Goal: Task Accomplishment & Management: Complete application form

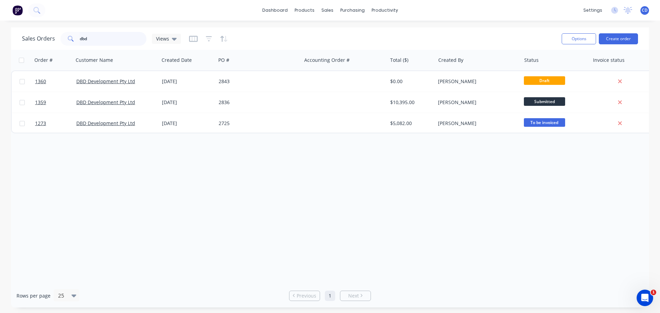
click at [133, 37] on input "dbd" at bounding box center [113, 39] width 67 height 14
click at [118, 43] on input "dbd" at bounding box center [113, 39] width 67 height 14
type input "d"
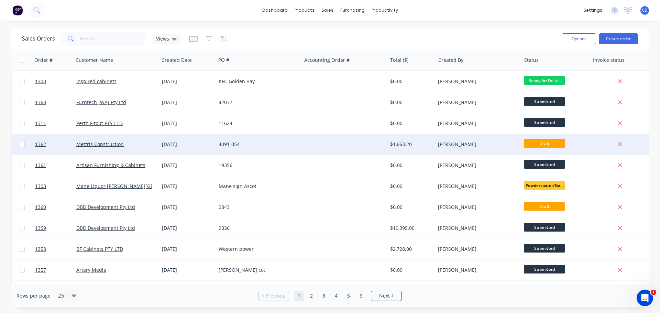
click at [124, 149] on div "Mettris Construction" at bounding box center [117, 144] width 86 height 21
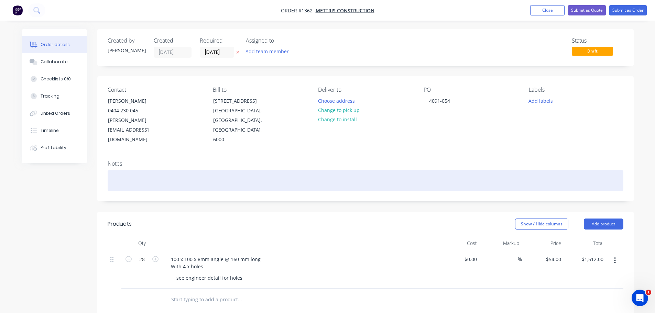
click at [146, 170] on div at bounding box center [366, 180] width 516 height 21
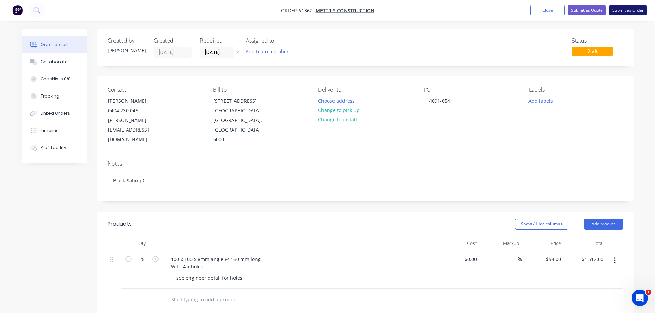
click at [633, 12] on button "Submit as Order" at bounding box center [627, 10] width 37 height 10
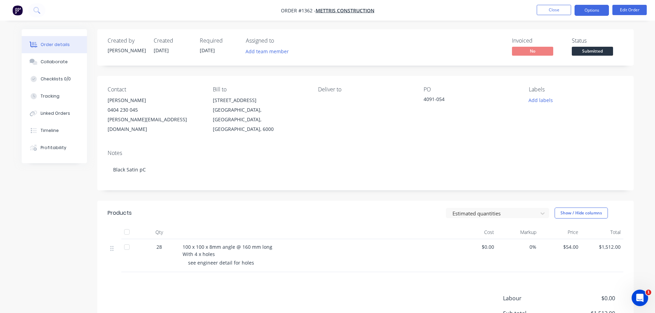
click at [587, 10] on button "Options" at bounding box center [591, 10] width 34 height 11
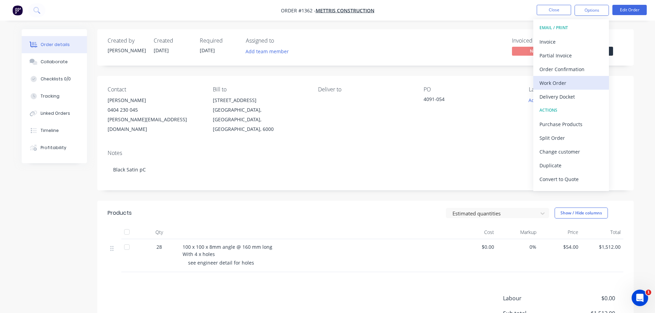
click at [556, 81] on div "Work Order" at bounding box center [570, 83] width 63 height 10
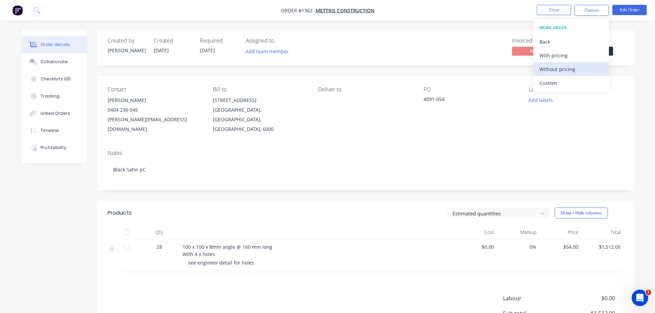
click at [556, 71] on div "Without pricing" at bounding box center [570, 69] width 63 height 10
click at [502, 78] on div "Contact [PERSON_NAME] [PHONE_NUMBER] [EMAIL_ADDRESS][DOMAIN_NAME] Bill to [STRE…" at bounding box center [365, 110] width 536 height 68
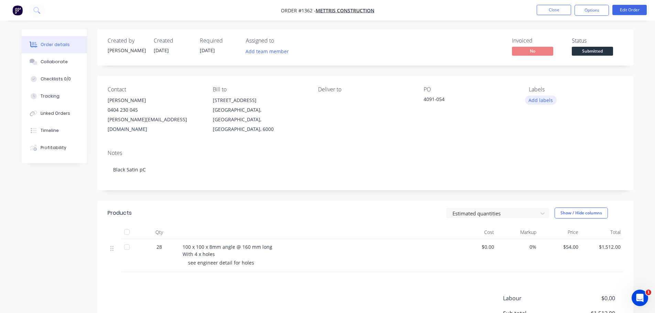
click at [546, 102] on button "Add labels" at bounding box center [541, 100] width 32 height 9
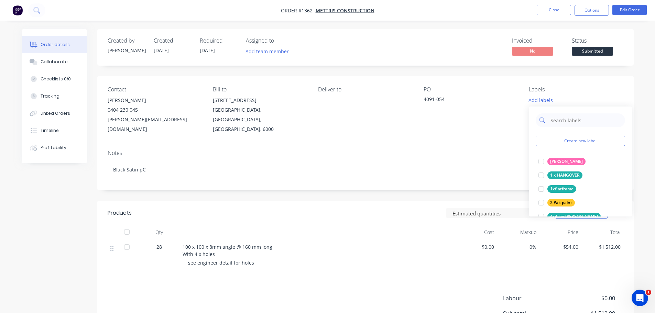
click at [577, 118] on input "text" at bounding box center [586, 120] width 72 height 14
type input "po"
click at [555, 160] on div "Powdercoating" at bounding box center [564, 162] width 35 height 8
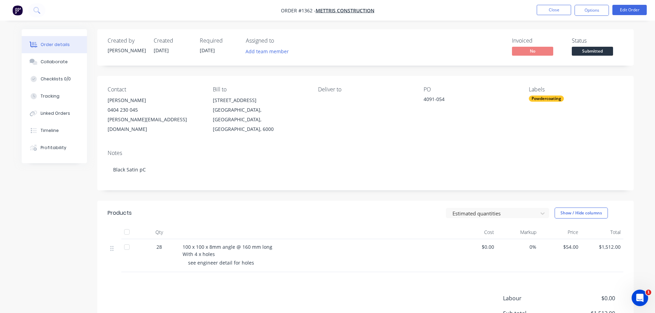
click at [489, 144] on div "Notes Black Satin pC" at bounding box center [365, 167] width 536 height 46
click at [546, 7] on button "Close" at bounding box center [554, 10] width 34 height 10
